Goal: Manage account settings

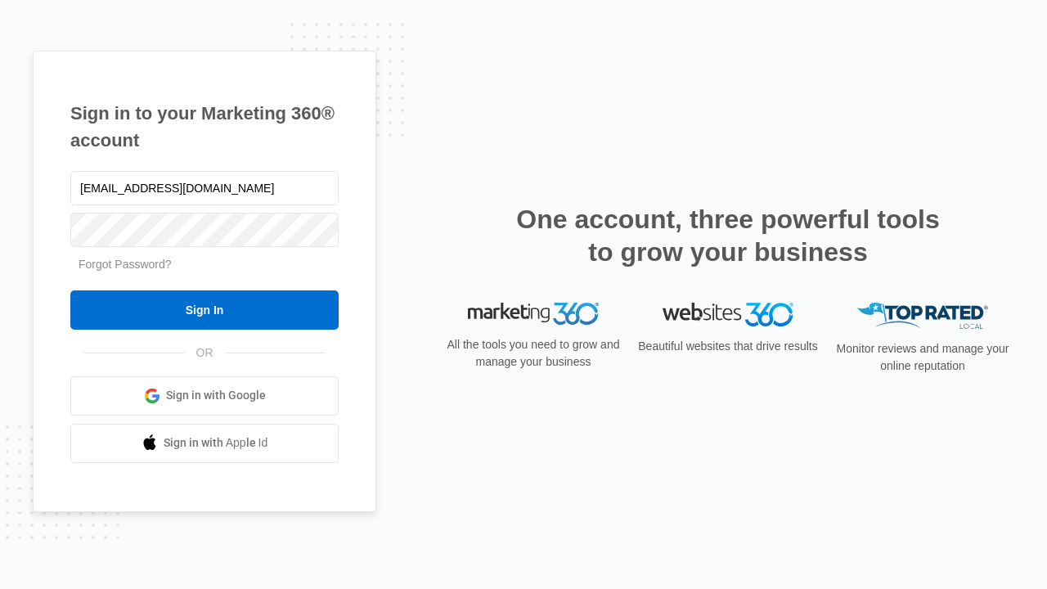
type input "[EMAIL_ADDRESS][DOMAIN_NAME]"
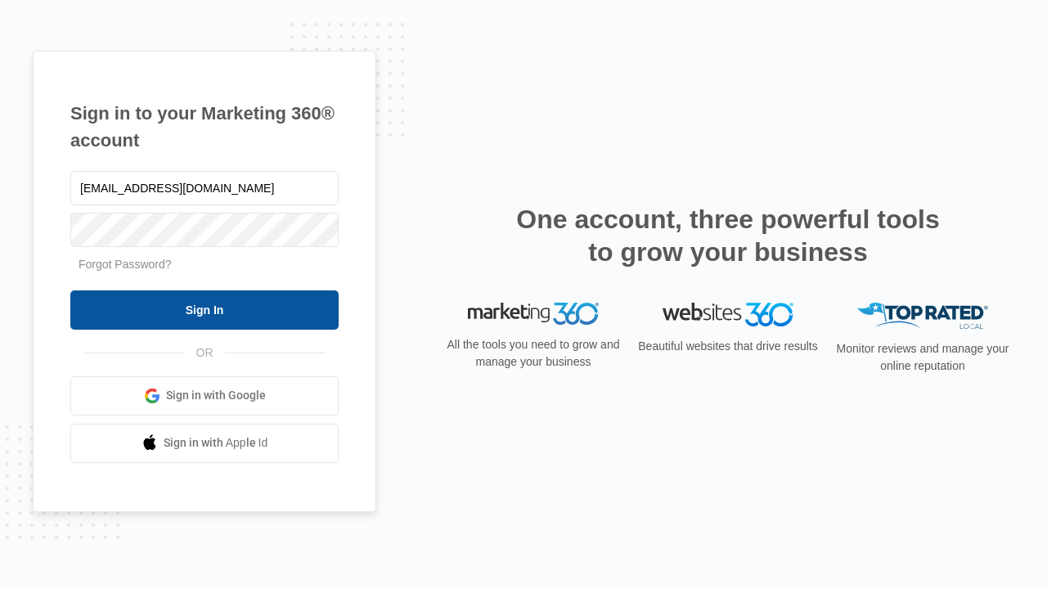
click at [205, 309] on input "Sign In" at bounding box center [204, 309] width 268 height 39
